Goal: Navigation & Orientation: Find specific page/section

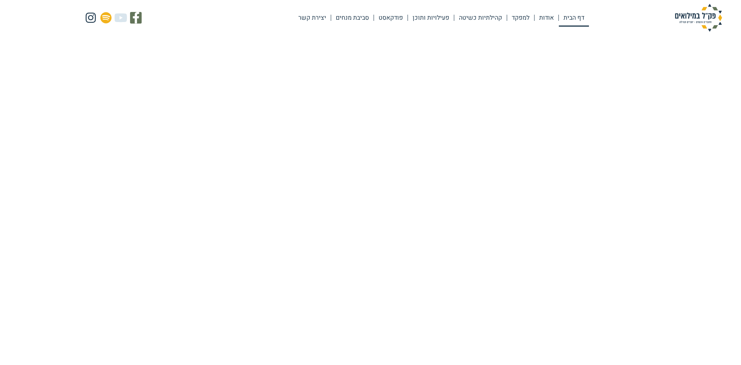
click at [569, 14] on link "דף הבית" at bounding box center [574, 18] width 30 height 18
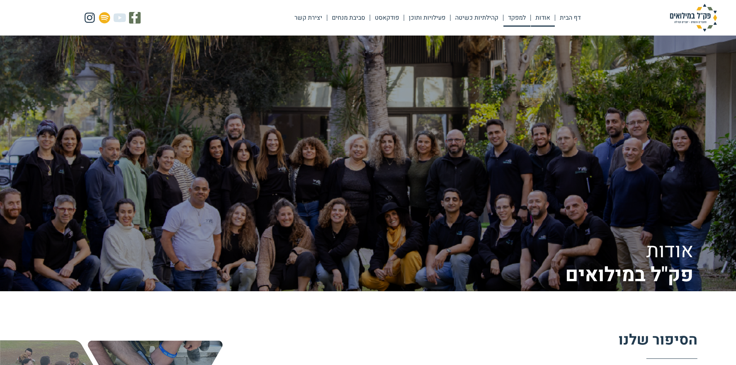
click at [515, 19] on link "למפקד" at bounding box center [516, 18] width 27 height 18
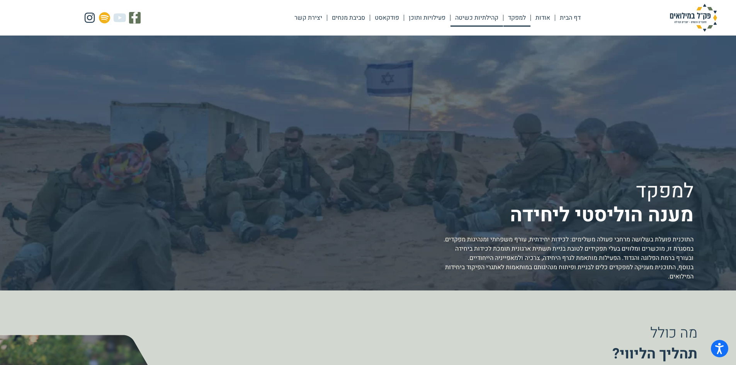
click at [471, 20] on link "קהילתיות כשיטה" at bounding box center [476, 18] width 53 height 18
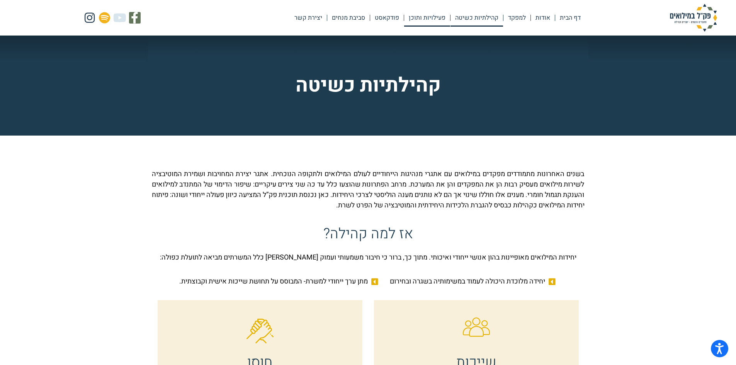
click at [424, 17] on link "פעילויות ותוכן" at bounding box center [427, 18] width 46 height 18
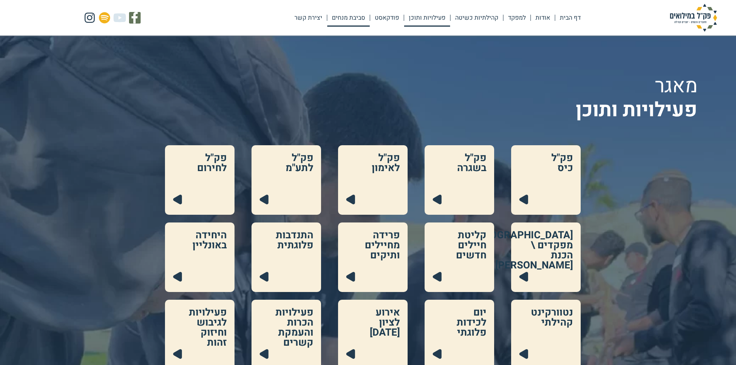
click at [355, 17] on link "סביבת מנחים" at bounding box center [348, 18] width 42 height 18
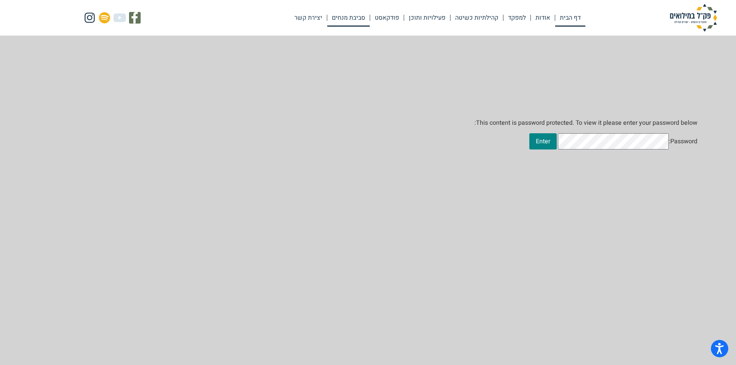
click at [566, 18] on link "דף הבית" at bounding box center [570, 18] width 30 height 18
click at [569, 20] on link "דף הבית" at bounding box center [570, 18] width 30 height 18
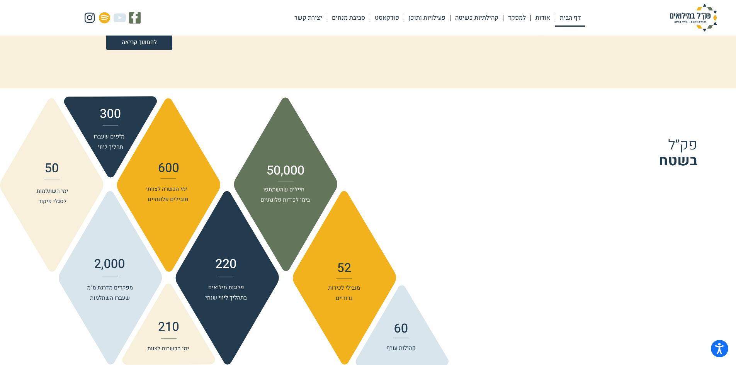
scroll to position [691, 0]
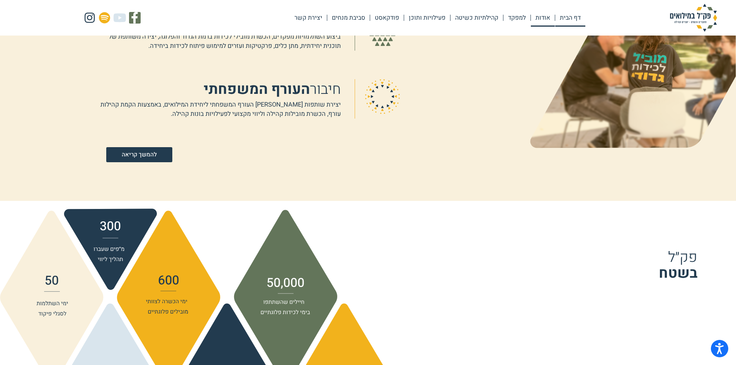
click at [538, 20] on link "אודות" at bounding box center [543, 18] width 24 height 18
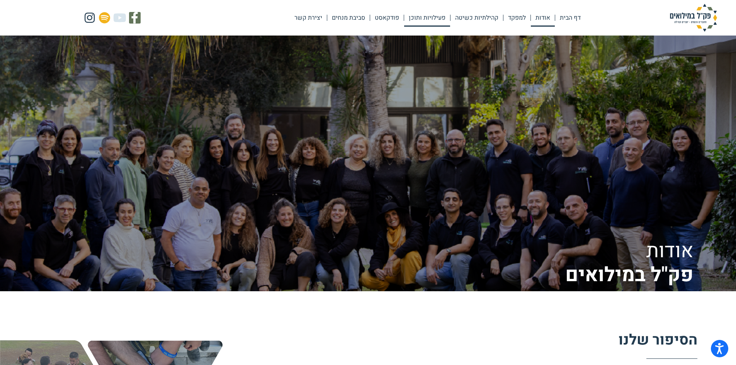
click at [424, 17] on link "פעילויות ותוכן" at bounding box center [427, 18] width 46 height 18
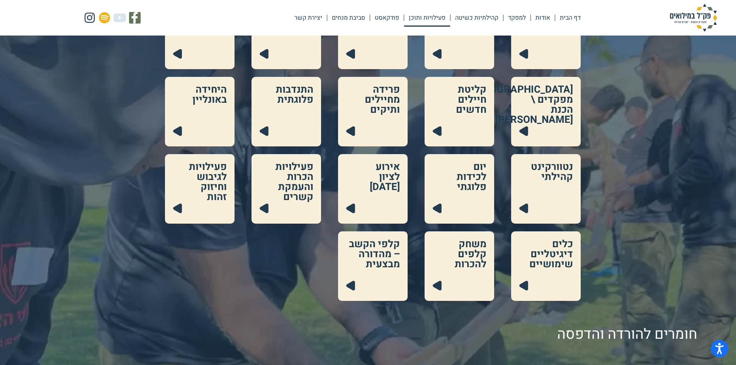
scroll to position [135, 0]
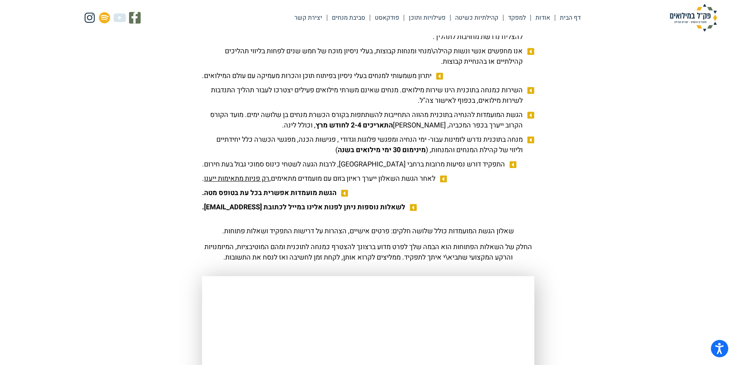
scroll to position [439, 0]
